Goal: Task Accomplishment & Management: Use online tool/utility

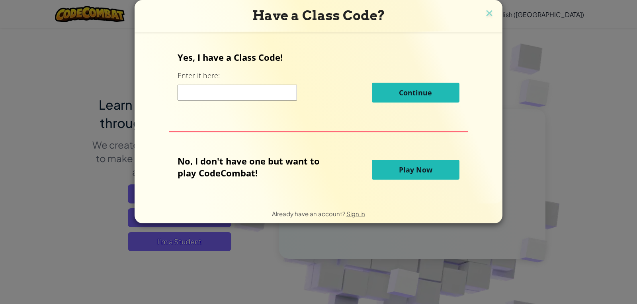
click at [434, 169] on button "Play Now" at bounding box center [416, 170] width 88 height 20
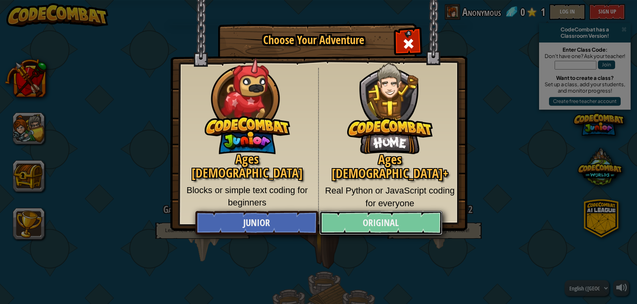
drag, startPoint x: 418, startPoint y: 170, endPoint x: 369, endPoint y: 225, distance: 73.9
click at [369, 225] on link "Original" at bounding box center [380, 223] width 123 height 24
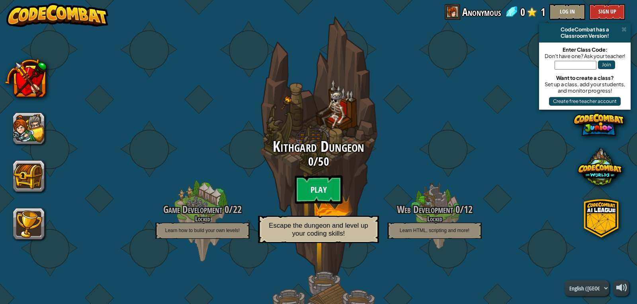
click at [328, 185] on btn "Play" at bounding box center [318, 189] width 48 height 29
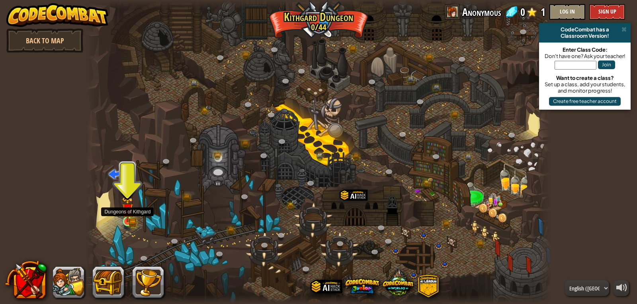
click at [129, 211] on img at bounding box center [127, 210] width 7 height 7
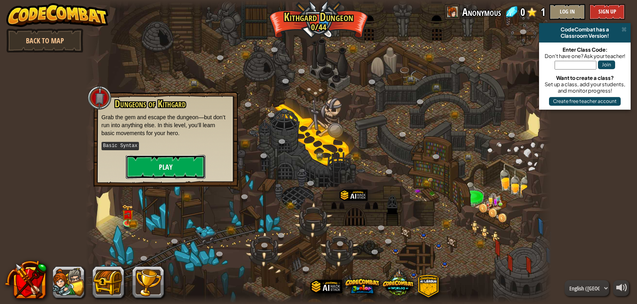
click at [164, 172] on button "Play" at bounding box center [166, 167] width 80 height 24
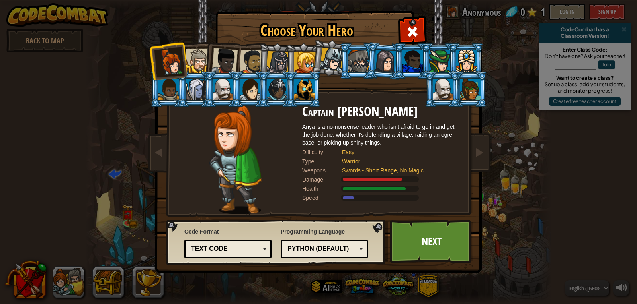
click at [231, 62] on div at bounding box center [224, 61] width 26 height 26
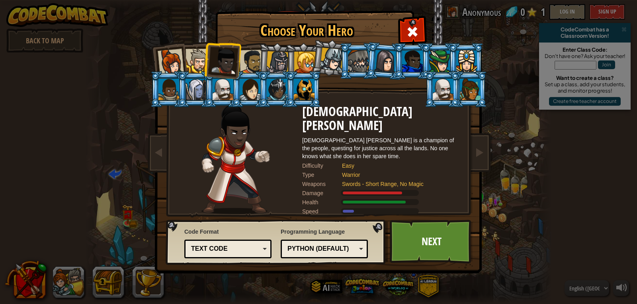
click at [314, 55] on li at bounding box center [329, 58] width 39 height 40
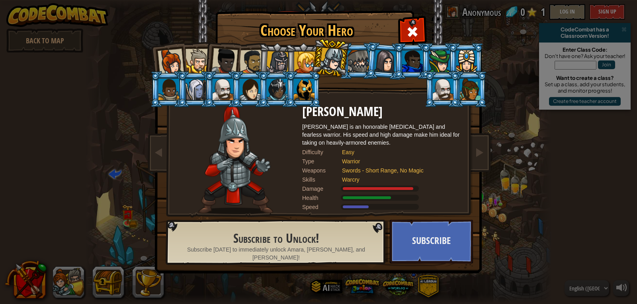
click at [301, 60] on div at bounding box center [304, 62] width 21 height 21
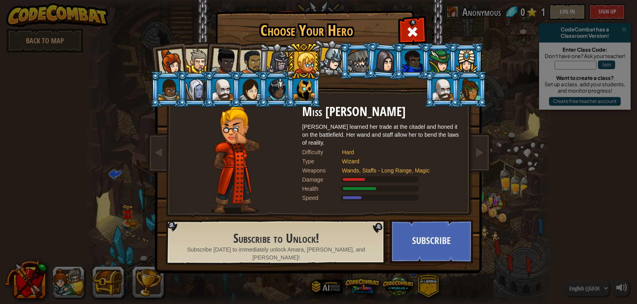
click at [357, 67] on div at bounding box center [358, 61] width 21 height 21
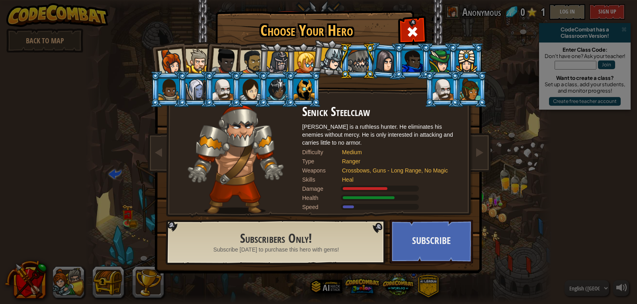
click at [310, 89] on div at bounding box center [304, 89] width 21 height 21
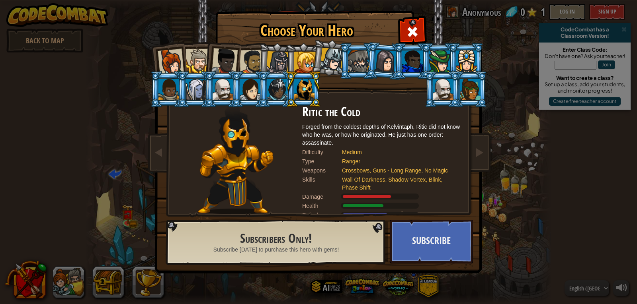
click at [299, 67] on div at bounding box center [304, 62] width 21 height 21
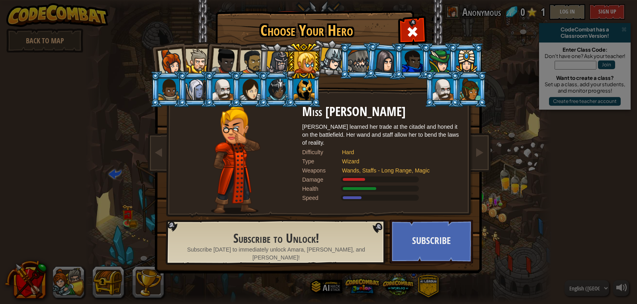
click at [263, 67] on li at bounding box center [276, 61] width 38 height 38
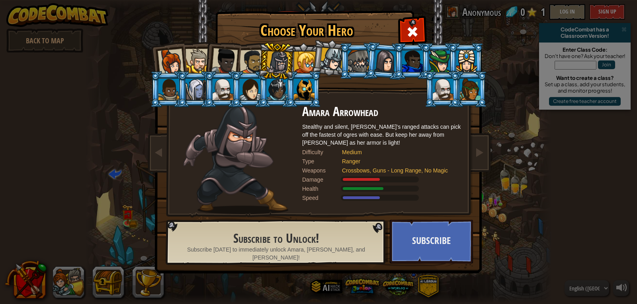
click at [236, 71] on li at bounding box center [222, 59] width 39 height 39
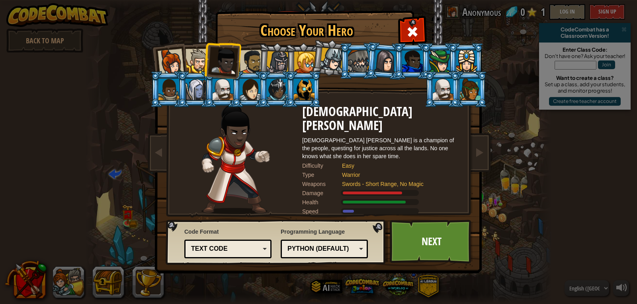
click at [240, 64] on div at bounding box center [252, 62] width 25 height 25
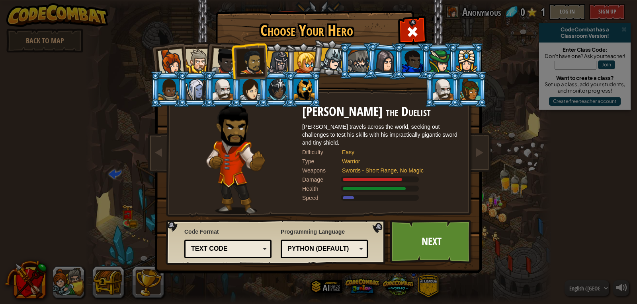
click at [285, 63] on li at bounding box center [303, 61] width 36 height 36
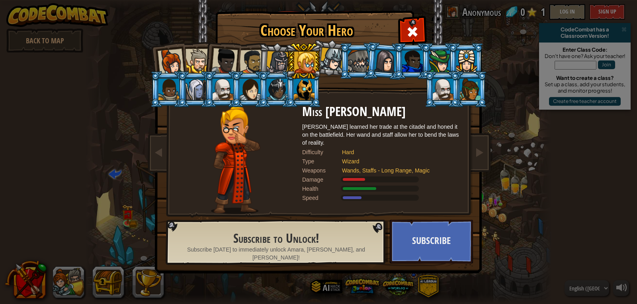
click at [277, 50] on li at bounding box center [276, 61] width 38 height 38
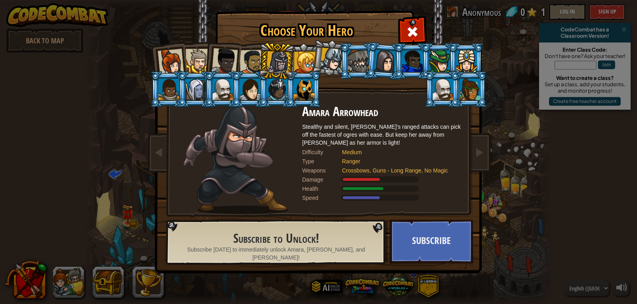
click at [220, 54] on div at bounding box center [224, 61] width 26 height 26
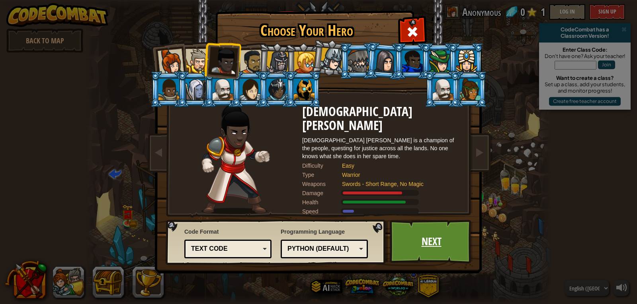
click at [424, 240] on link "Next" at bounding box center [431, 242] width 83 height 44
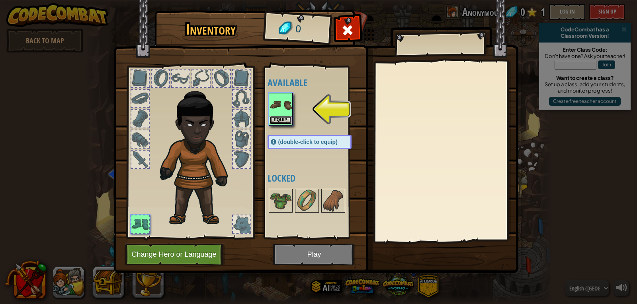
click at [276, 122] on button "Equip" at bounding box center [280, 120] width 22 height 8
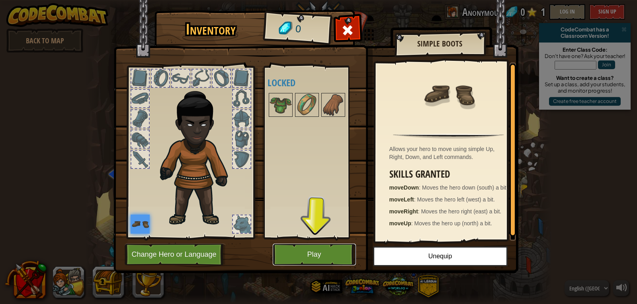
click at [301, 245] on button "Play" at bounding box center [314, 255] width 83 height 22
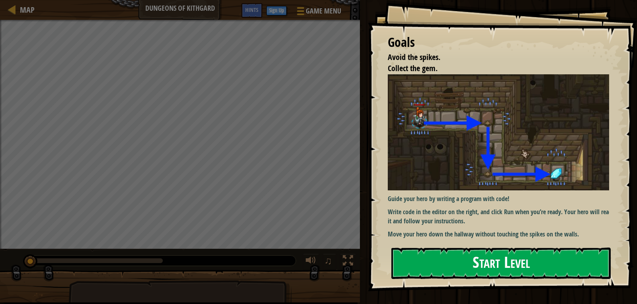
click at [433, 264] on button "Start Level" at bounding box center [500, 263] width 219 height 31
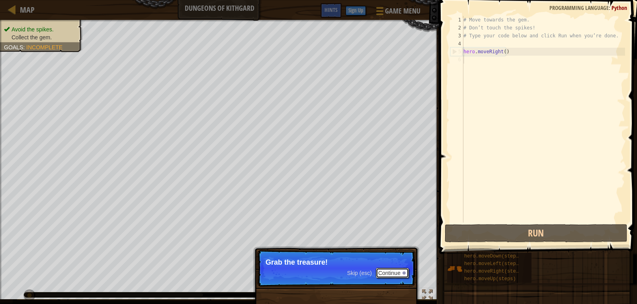
click at [401, 272] on button "Continue" at bounding box center [392, 273] width 33 height 10
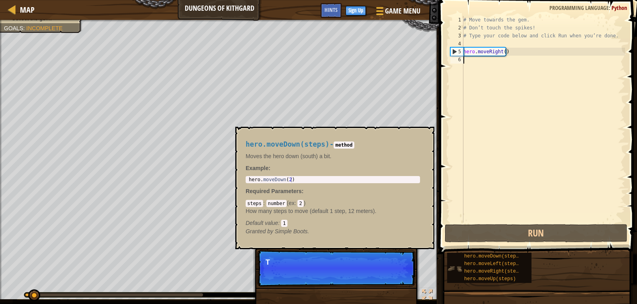
click at [455, 266] on img at bounding box center [454, 268] width 15 height 15
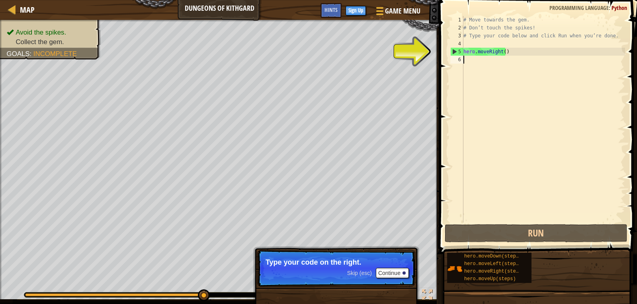
type textarea "g"
